Goal: Navigation & Orientation: Find specific page/section

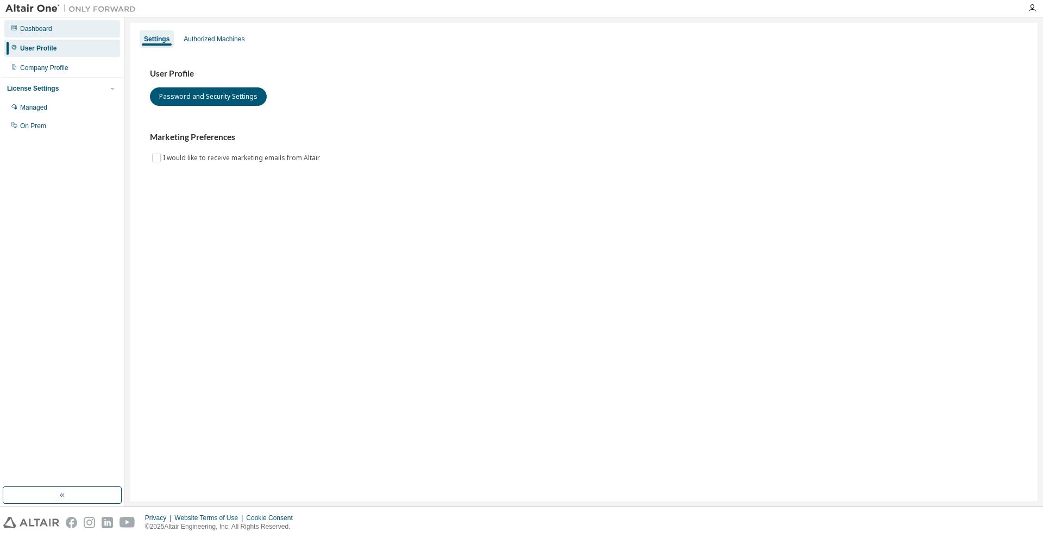
click at [54, 32] on div "Dashboard" at bounding box center [62, 28] width 116 height 17
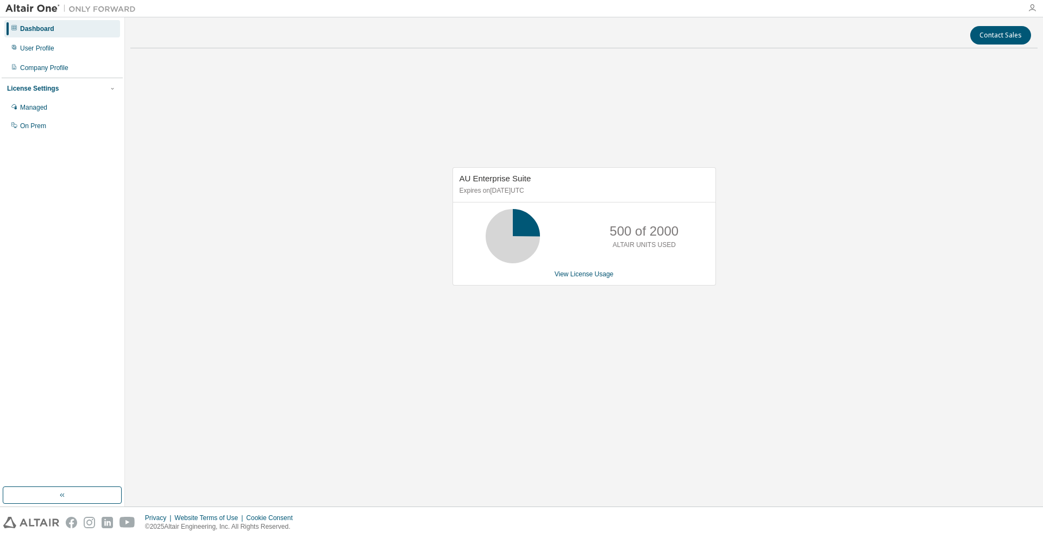
click at [1030, 9] on icon "button" at bounding box center [1031, 8] width 9 height 9
